Goal: Task Accomplishment & Management: Use online tool/utility

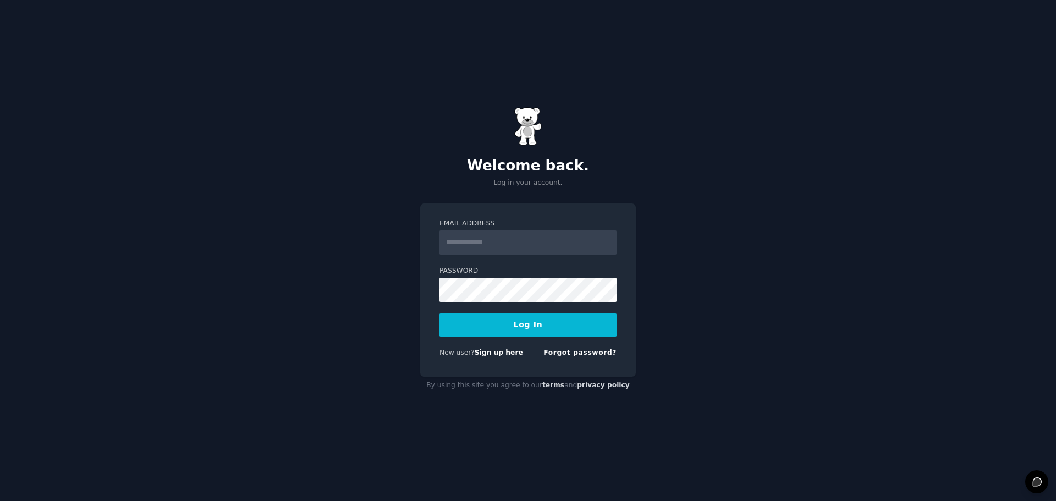
drag, startPoint x: 0, startPoint y: 0, endPoint x: 494, endPoint y: 243, distance: 550.5
click at [494, 243] on input "Email Address" at bounding box center [527, 242] width 177 height 24
click at [502, 242] on input "Email Address" at bounding box center [527, 242] width 177 height 24
type input "**********"
click at [520, 334] on button "Log In" at bounding box center [527, 324] width 177 height 23
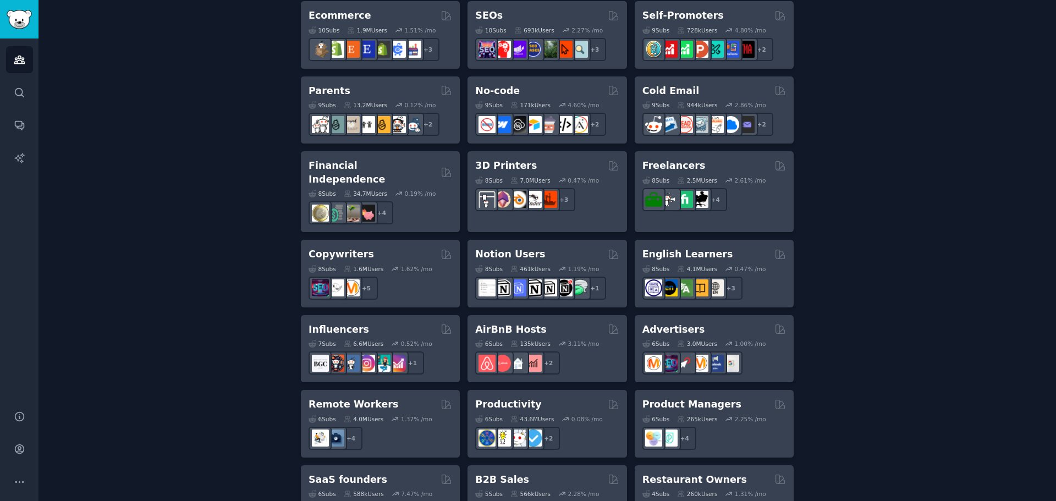
scroll to position [768, 0]
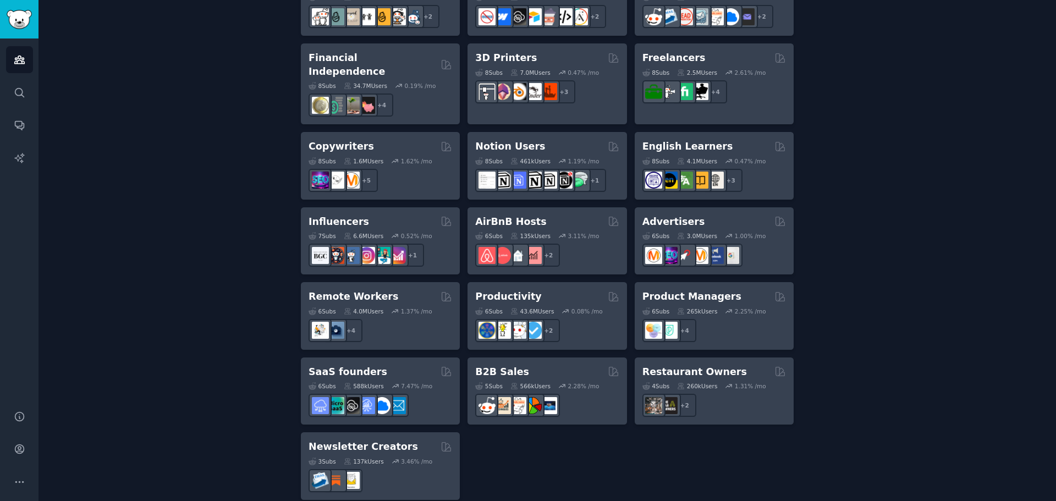
drag, startPoint x: 324, startPoint y: 283, endPoint x: 205, endPoint y: 265, distance: 120.8
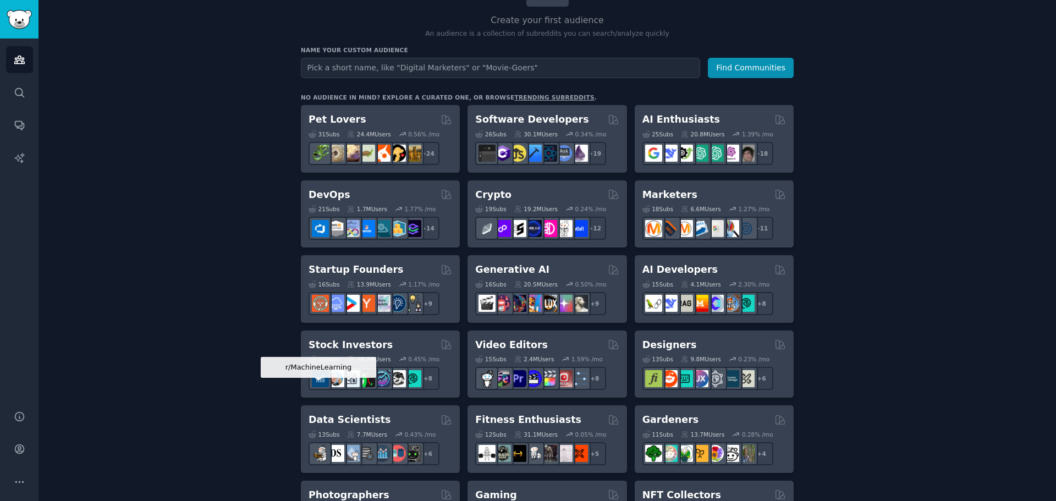
scroll to position [53, 0]
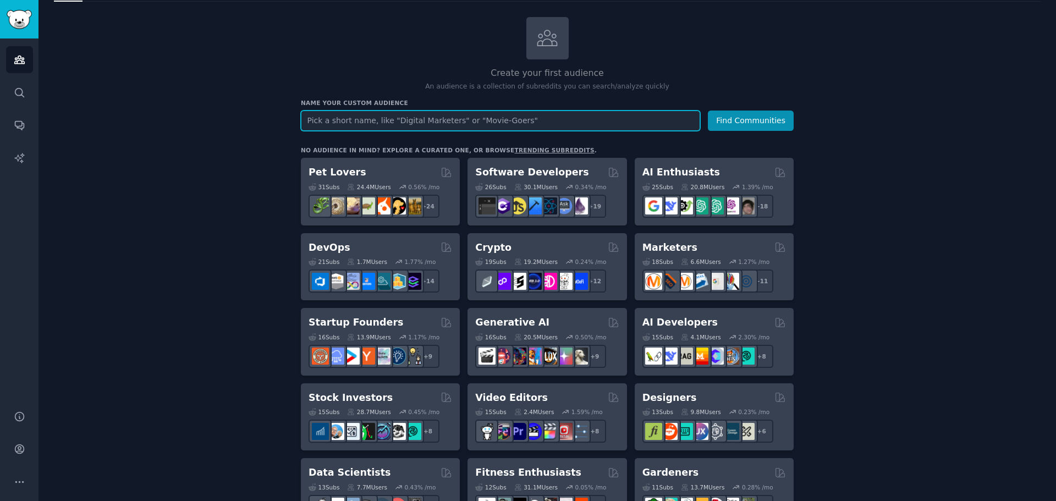
click at [405, 124] on input "text" at bounding box center [500, 121] width 399 height 20
type input "fitness"
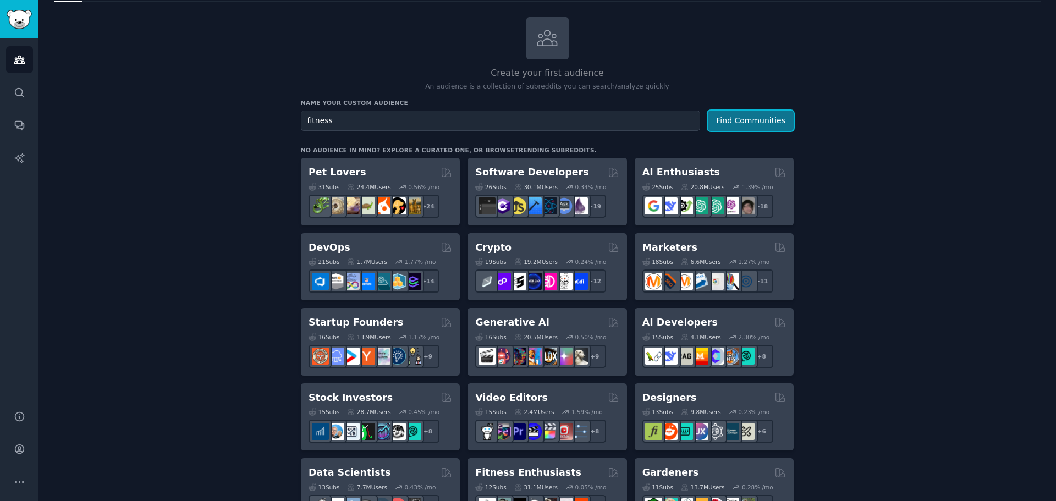
click at [747, 113] on button "Find Communities" at bounding box center [751, 121] width 86 height 20
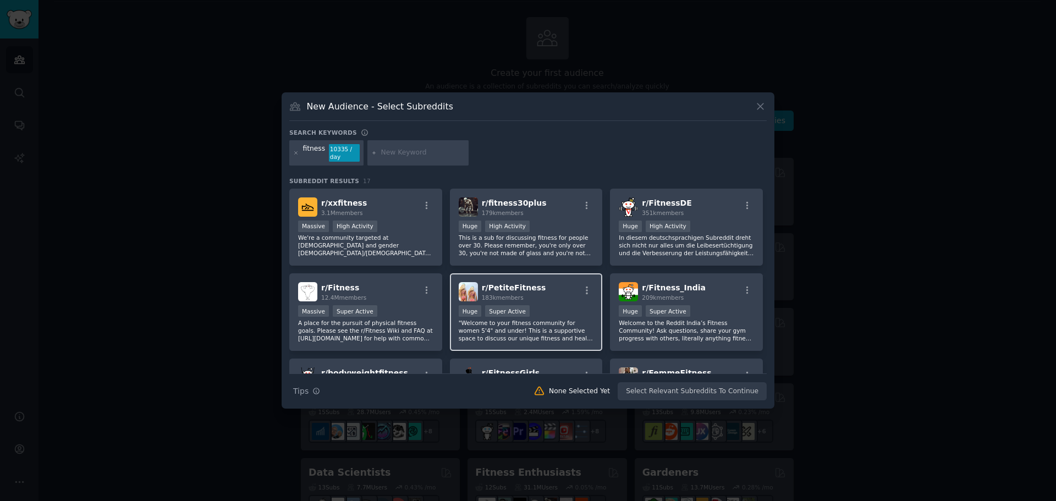
scroll to position [165, 0]
